Goal: Information Seeking & Learning: Learn about a topic

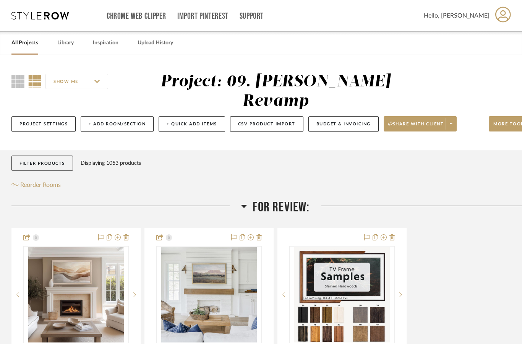
click at [26, 46] on link "All Projects" at bounding box center [24, 43] width 27 height 10
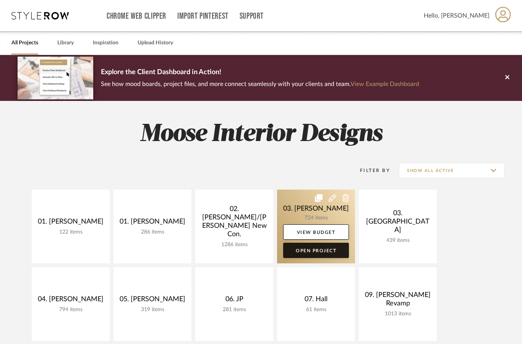
click at [322, 250] on link "Open Project" at bounding box center [316, 250] width 66 height 15
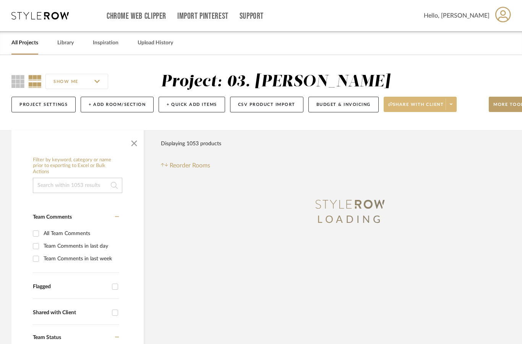
click at [441, 108] on span "Share with client" at bounding box center [416, 107] width 56 height 11
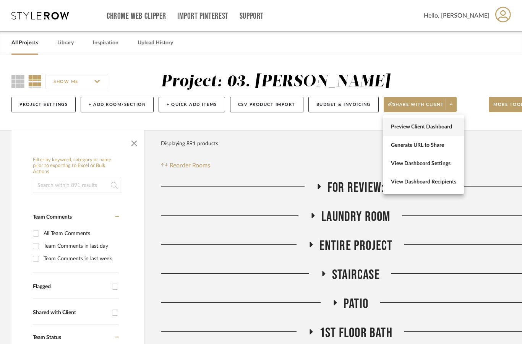
click at [446, 128] on span "Preview Client Dashboard" at bounding box center [423, 127] width 65 height 6
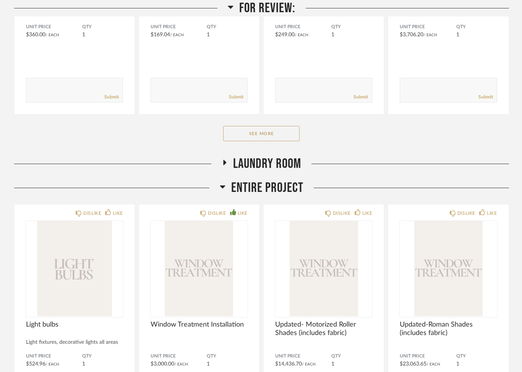
scroll to position [271, 0]
click at [278, 169] on span "Laundry Room" at bounding box center [267, 163] width 68 height 16
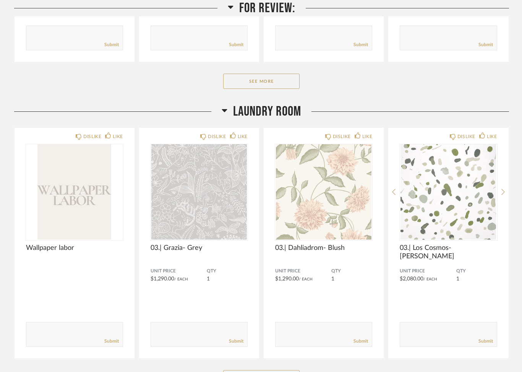
scroll to position [323, 0]
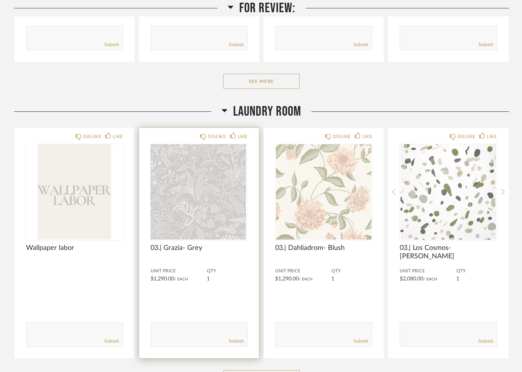
click at [0, 0] on img at bounding box center [0, 0] width 0 height 0
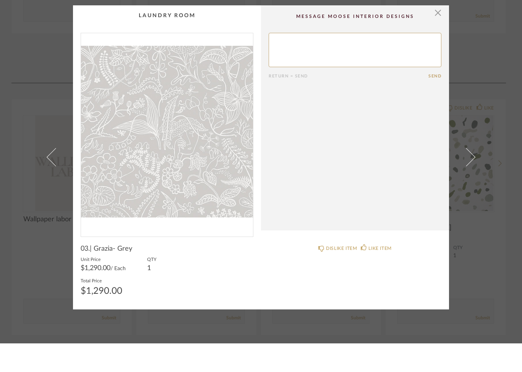
click at [205, 175] on img "0" at bounding box center [167, 160] width 172 height 197
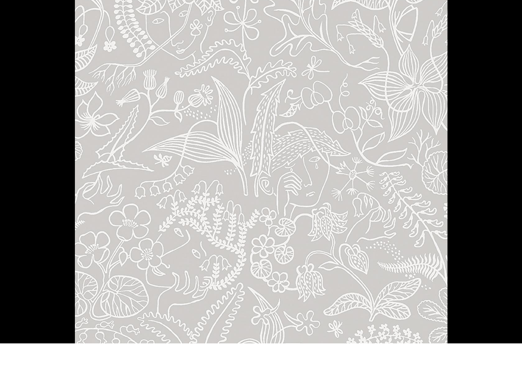
click at [496, 81] on div at bounding box center [336, 186] width 522 height 372
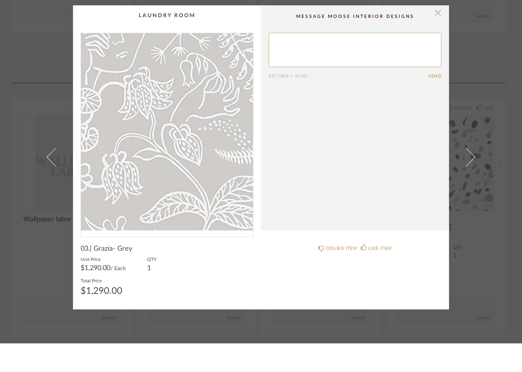
click at [434, 34] on span "button" at bounding box center [437, 41] width 15 height 15
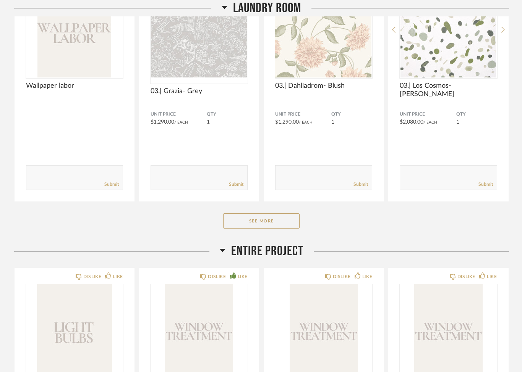
scroll to position [487, 0]
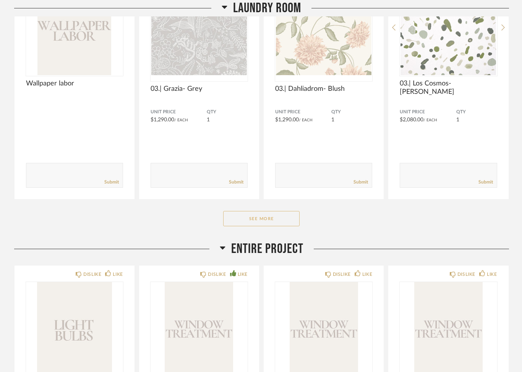
click at [280, 220] on button "See More" at bounding box center [261, 218] width 76 height 15
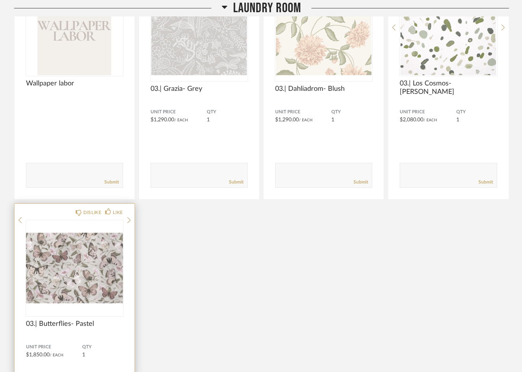
click at [0, 0] on img at bounding box center [0, 0] width 0 height 0
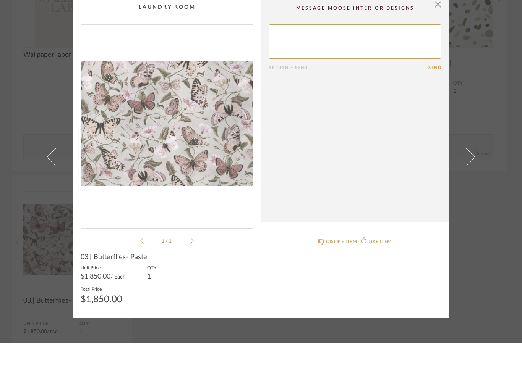
click at [184, 135] on img "0" at bounding box center [167, 151] width 172 height 197
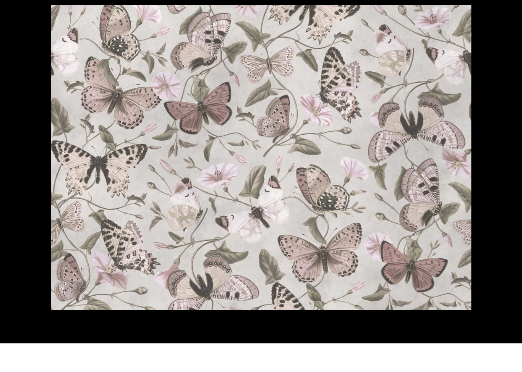
click at [494, 37] on div at bounding box center [261, 186] width 522 height 372
click at [505, 18] on div at bounding box center [261, 186] width 522 height 372
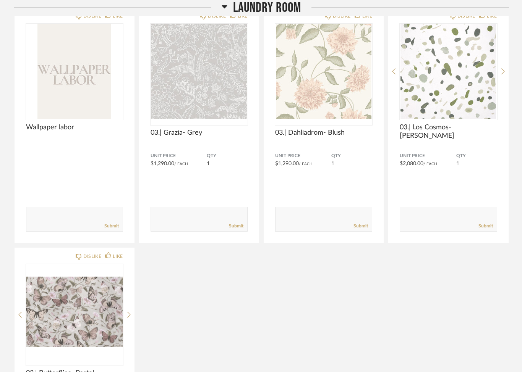
scroll to position [435, 0]
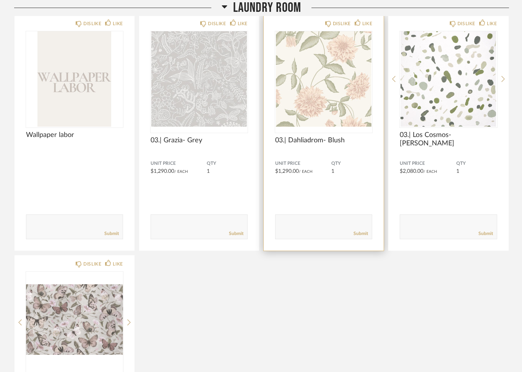
click at [344, 82] on img "0" at bounding box center [323, 79] width 97 height 95
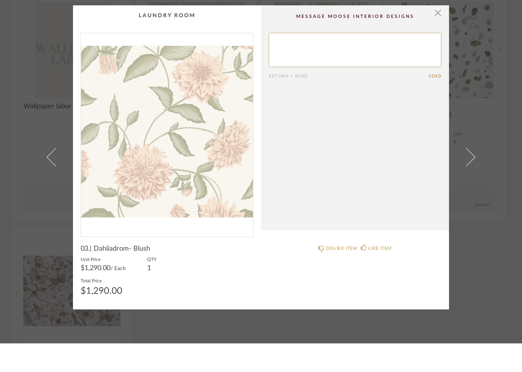
click at [183, 116] on img "0" at bounding box center [167, 160] width 172 height 197
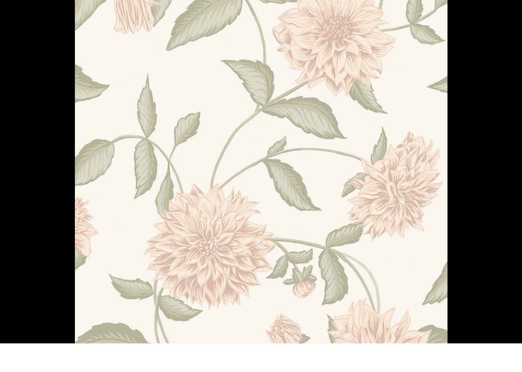
click at [511, 22] on div at bounding box center [336, 186] width 522 height 372
click at [508, 39] on div at bounding box center [336, 186] width 522 height 372
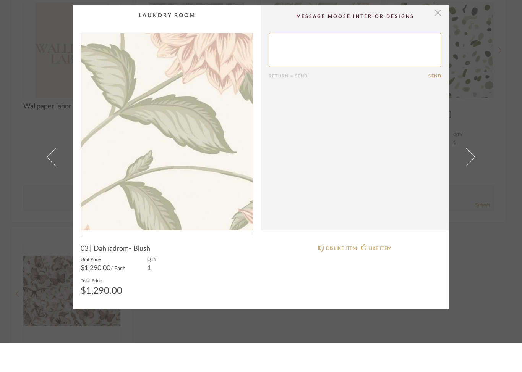
click at [441, 34] on span "button" at bounding box center [437, 41] width 15 height 15
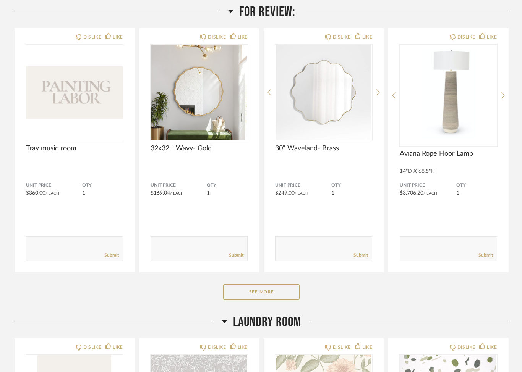
scroll to position [120, 0]
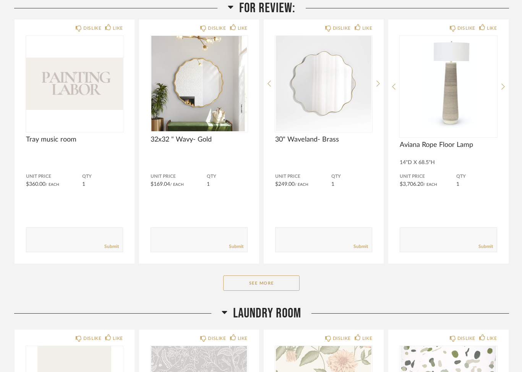
click at [304, 287] on div "See More" at bounding box center [261, 283] width 495 height 15
click at [287, 280] on button "See More" at bounding box center [261, 283] width 76 height 15
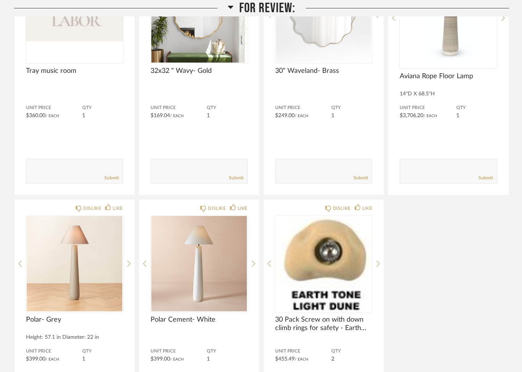
scroll to position [201, 0]
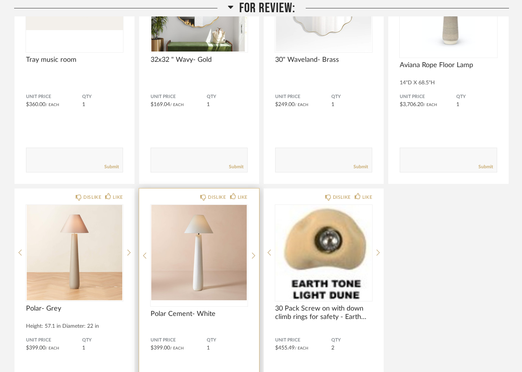
click at [0, 0] on img at bounding box center [0, 0] width 0 height 0
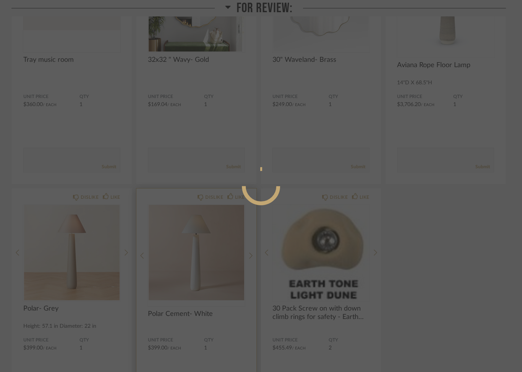
scroll to position [0, 0]
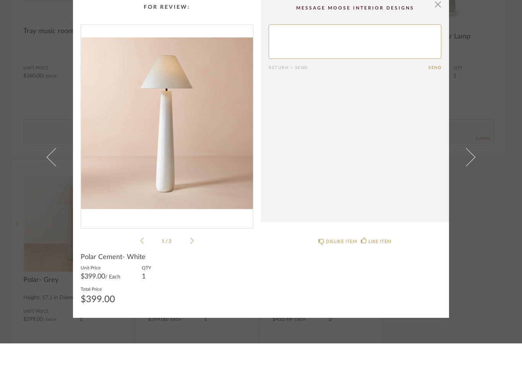
click at [173, 127] on img "0" at bounding box center [167, 151] width 172 height 197
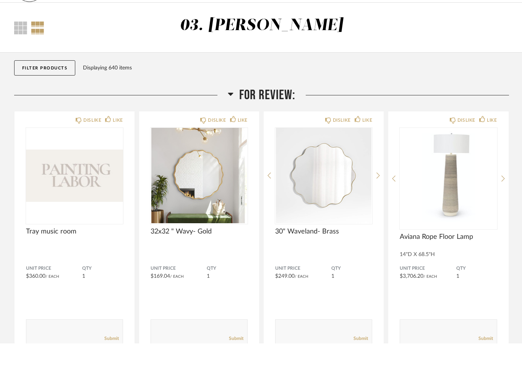
scroll to position [172, 0]
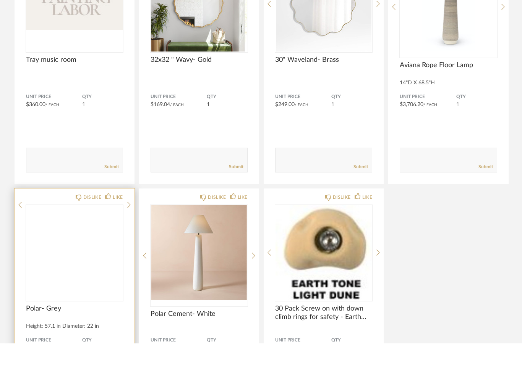
click at [0, 0] on img at bounding box center [0, 0] width 0 height 0
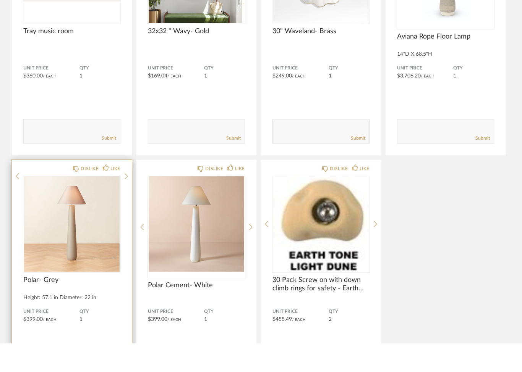
scroll to position [0, 0]
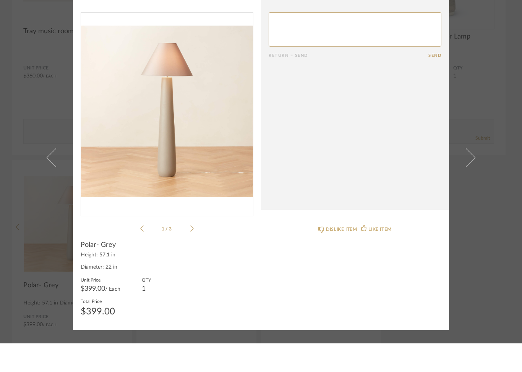
click at [176, 125] on img "0" at bounding box center [167, 139] width 172 height 197
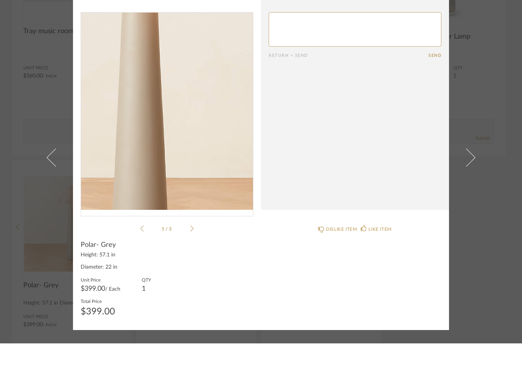
click at [508, 202] on div "× 1 / 3 Return = Send Send Polar- Grey Height: 57.1 in Diameter: 22 in Unit Pri…" at bounding box center [261, 186] width 522 height 372
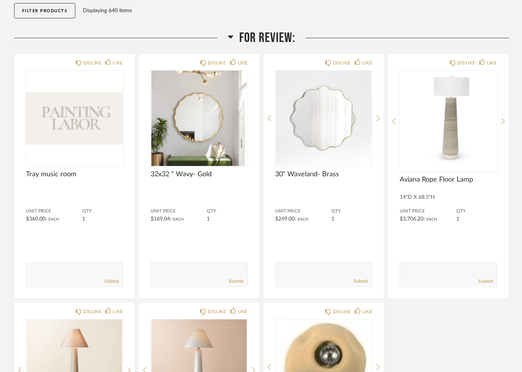
scroll to position [83, 0]
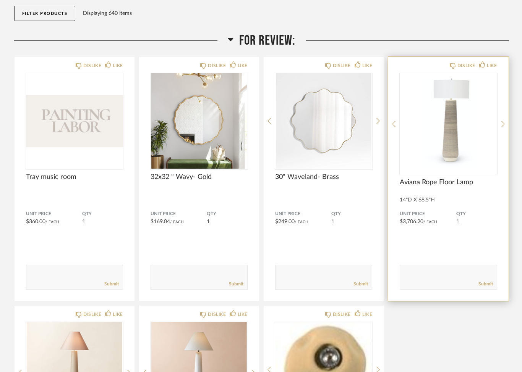
click at [455, 147] on img "0" at bounding box center [447, 120] width 97 height 95
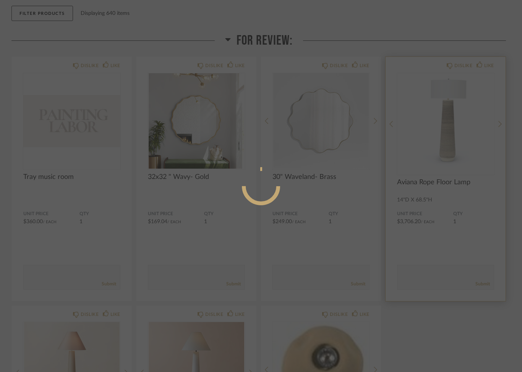
scroll to position [0, 0]
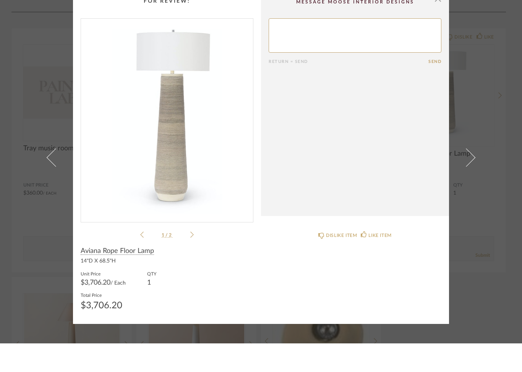
click at [178, 151] on img "0" at bounding box center [167, 145] width 172 height 197
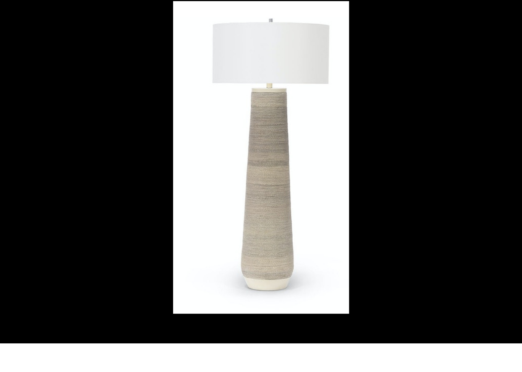
click at [486, 49] on div at bounding box center [392, 186] width 438 height 313
click at [506, 30] on div at bounding box center [392, 186] width 438 height 313
click at [463, 206] on div at bounding box center [392, 186] width 438 height 313
click at [464, 68] on div at bounding box center [392, 186] width 438 height 313
click at [505, 30] on div at bounding box center [392, 186] width 438 height 313
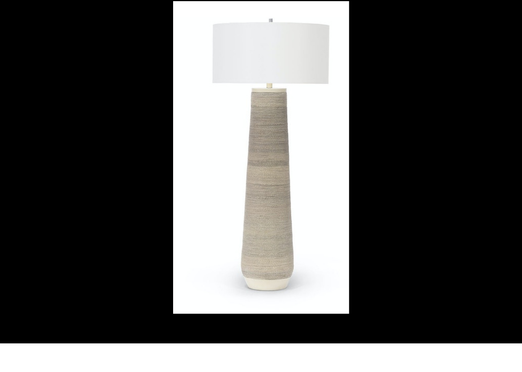
click at [514, 30] on div at bounding box center [392, 186] width 438 height 313
click at [421, 59] on div at bounding box center [392, 186] width 438 height 313
click at [435, 241] on div at bounding box center [392, 186] width 438 height 313
click at [346, 196] on img at bounding box center [261, 186] width 176 height 313
click at [312, 64] on img at bounding box center [261, 186] width 176 height 313
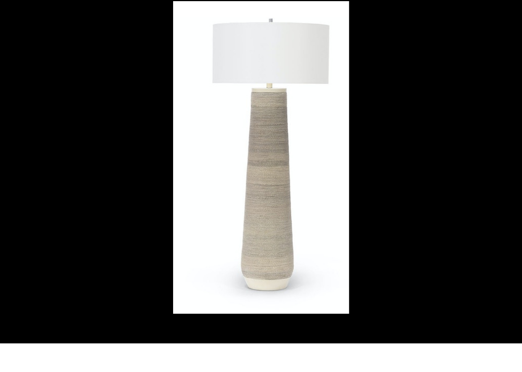
click at [496, 30] on div at bounding box center [392, 186] width 438 height 313
click at [510, 30] on div at bounding box center [392, 186] width 438 height 313
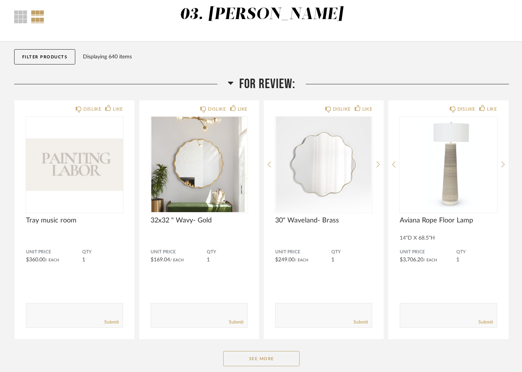
scroll to position [45, 0]
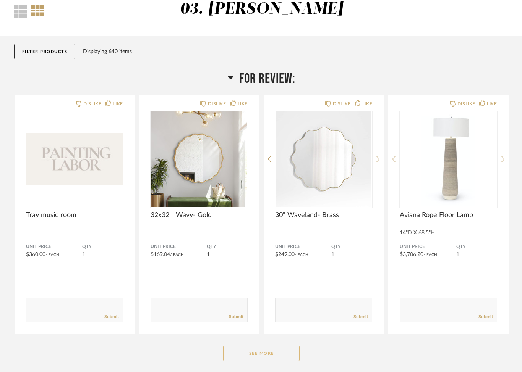
click at [257, 353] on button "See More" at bounding box center [261, 353] width 76 height 15
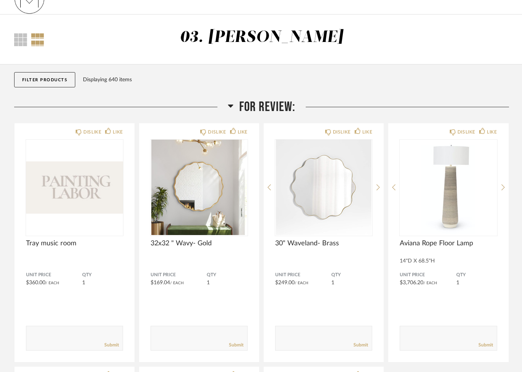
scroll to position [16, 0]
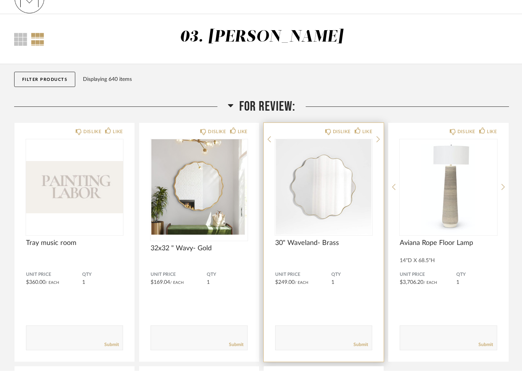
click at [0, 0] on img at bounding box center [0, 0] width 0 height 0
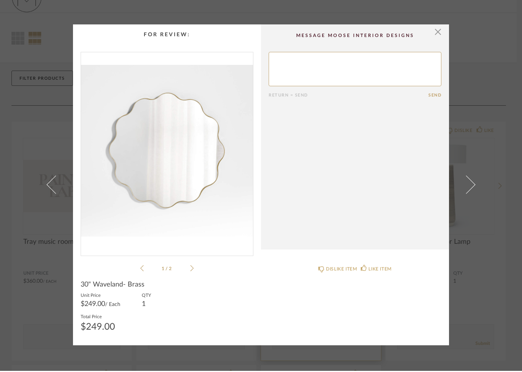
scroll to position [0, 0]
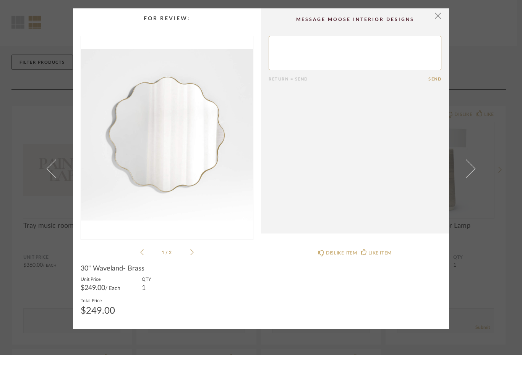
click at [194, 130] on img "0" at bounding box center [167, 151] width 172 height 197
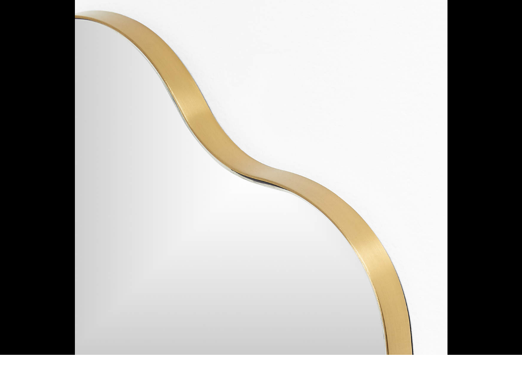
click at [513, 32] on div at bounding box center [336, 186] width 522 height 372
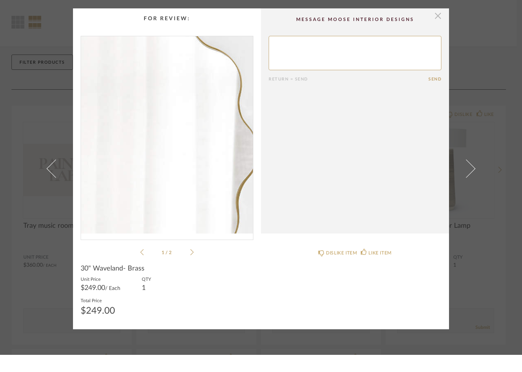
click at [437, 26] on span "button" at bounding box center [437, 33] width 15 height 15
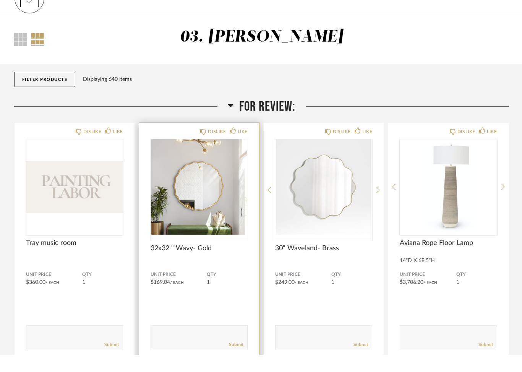
click at [204, 190] on img "0" at bounding box center [198, 204] width 97 height 95
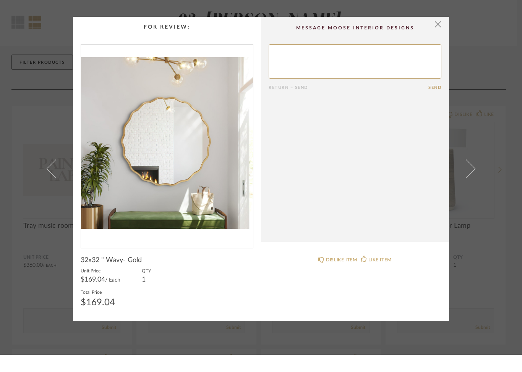
click at [189, 131] on img "0" at bounding box center [167, 160] width 172 height 197
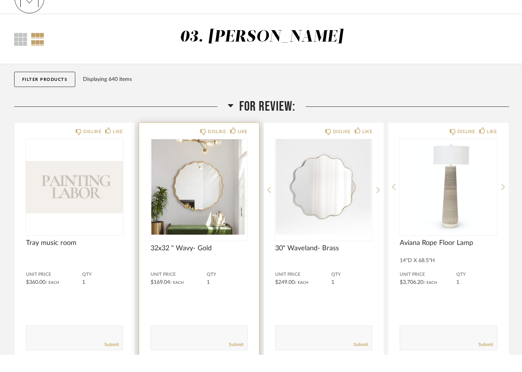
click at [207, 181] on img "0" at bounding box center [198, 204] width 97 height 95
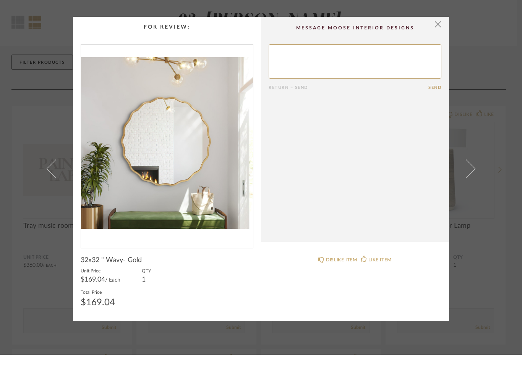
click at [195, 158] on img "0" at bounding box center [167, 160] width 172 height 197
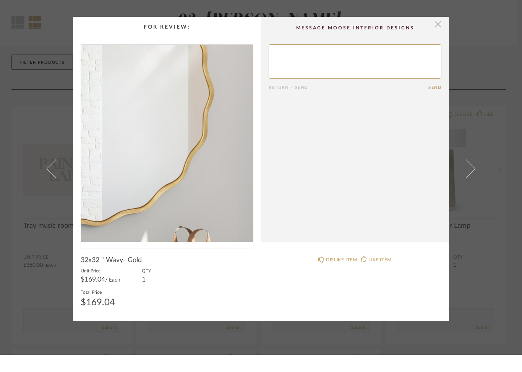
click at [440, 34] on span "button" at bounding box center [437, 41] width 15 height 15
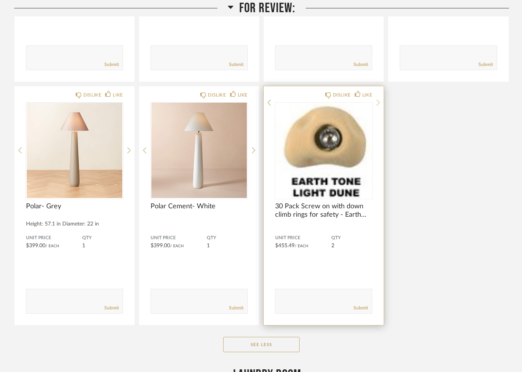
scroll to position [298, 0]
click at [380, 150] on icon at bounding box center [377, 153] width 3 height 7
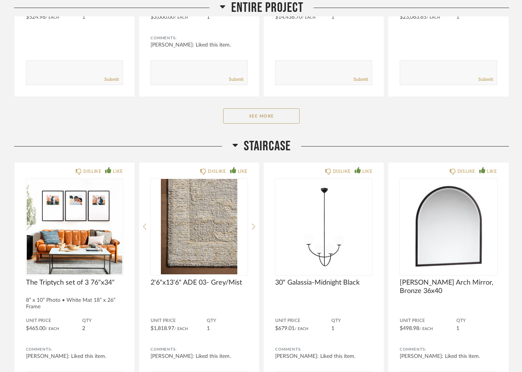
scroll to position [1131, 0]
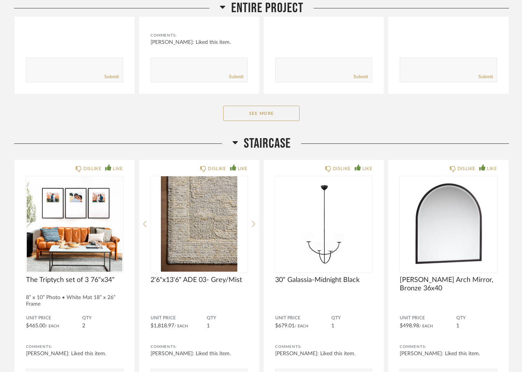
click at [267, 144] on span "Staircase" at bounding box center [267, 144] width 47 height 16
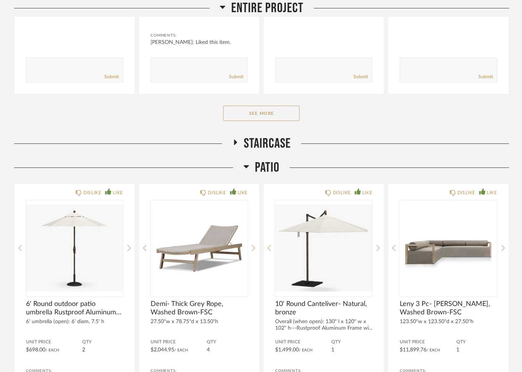
click at [268, 175] on span "Patio" at bounding box center [267, 168] width 24 height 16
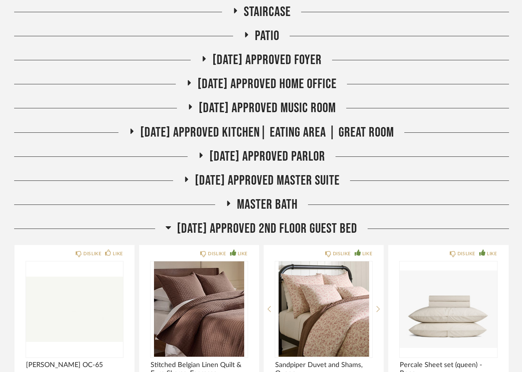
click at [320, 237] on span "[DATE] Approved 2nd floor Guest Bed" at bounding box center [267, 229] width 180 height 16
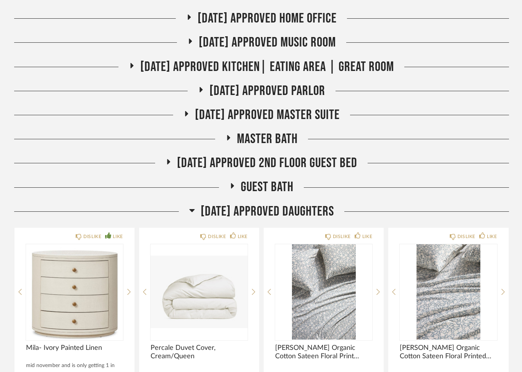
click at [324, 204] on span "[DATE] Approved Daughters" at bounding box center [267, 212] width 133 height 16
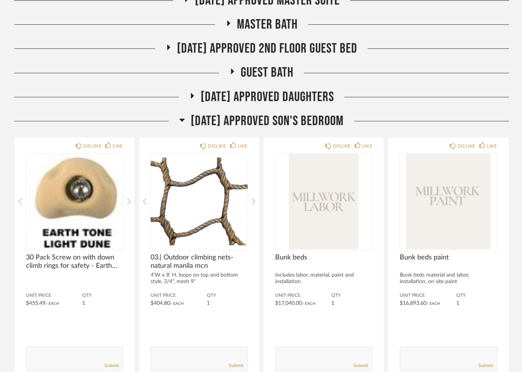
scroll to position [1444, 0]
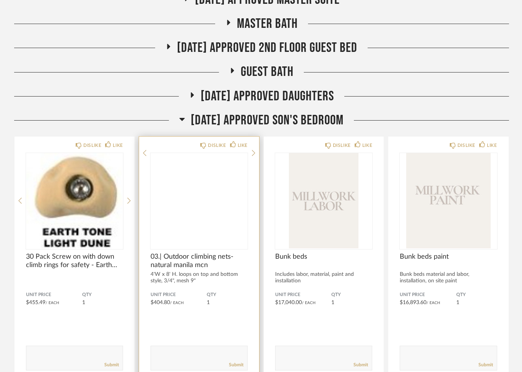
click at [0, 0] on img at bounding box center [0, 0] width 0 height 0
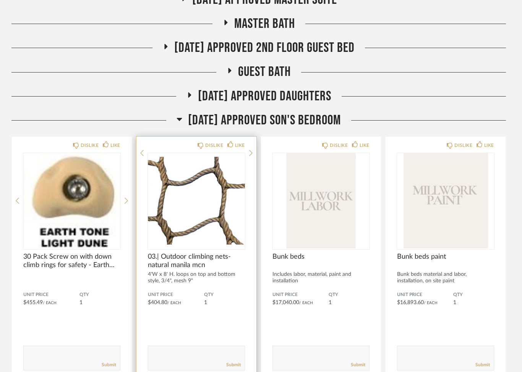
scroll to position [0, 0]
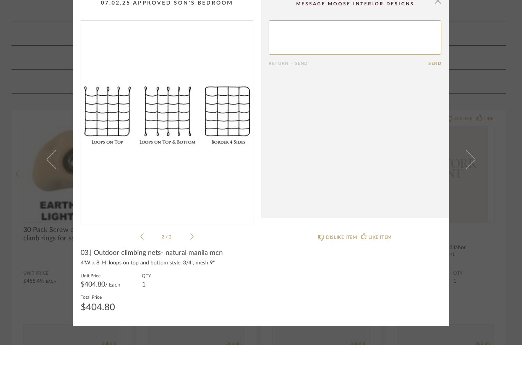
click at [447, 19] on cpp-summary-comments "Return = Send Send" at bounding box center [355, 131] width 188 height 225
click at [438, 19] on span "button" at bounding box center [437, 26] width 15 height 15
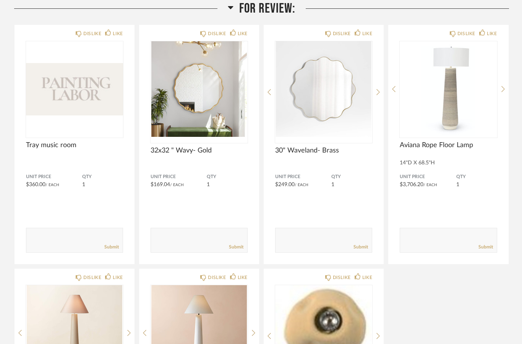
scroll to position [115, 0]
